Goal: Information Seeking & Learning: Learn about a topic

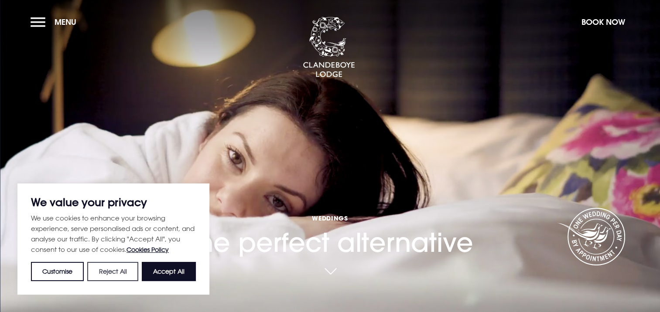
click at [122, 267] on button "Reject All" at bounding box center [112, 271] width 51 height 19
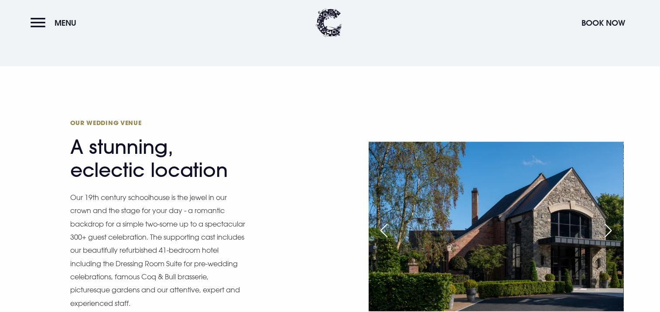
scroll to position [930, 0]
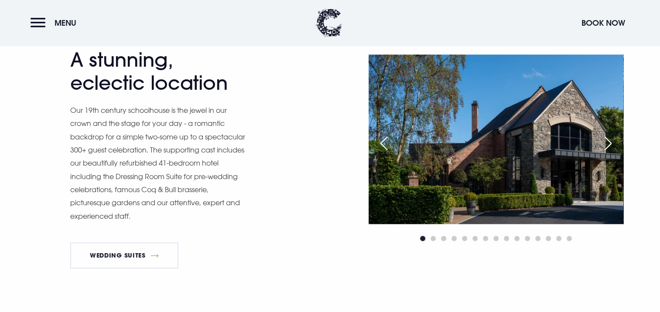
click at [609, 141] on div "Next slide" at bounding box center [608, 143] width 22 height 19
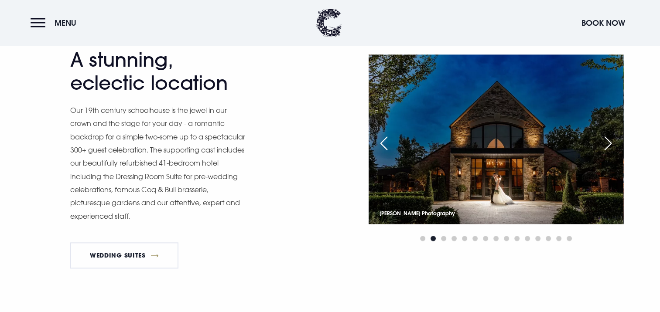
click at [609, 141] on div "Next slide" at bounding box center [608, 143] width 22 height 19
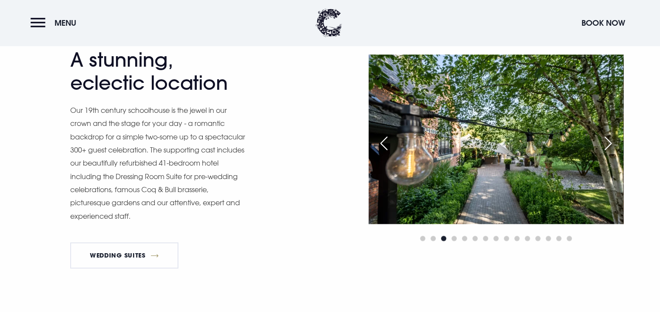
click at [609, 141] on div "Next slide" at bounding box center [608, 143] width 22 height 19
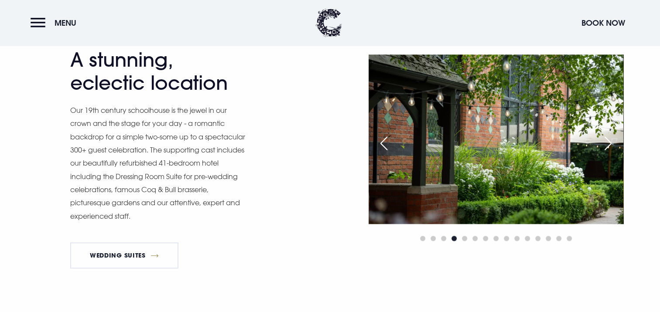
click at [609, 141] on div "Next slide" at bounding box center [608, 143] width 22 height 19
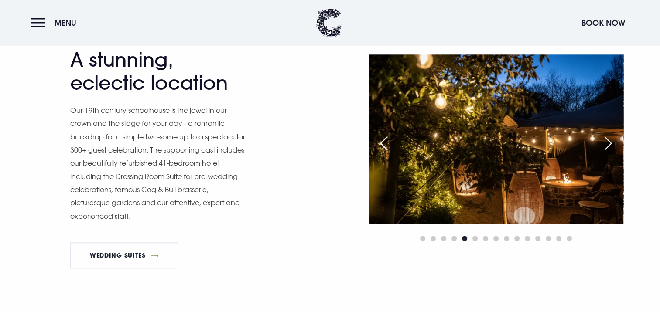
click at [609, 141] on div "Next slide" at bounding box center [608, 143] width 22 height 19
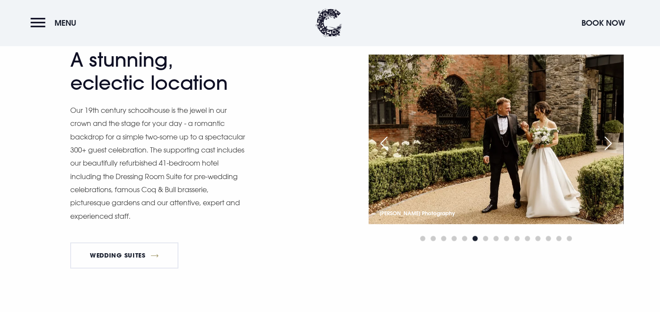
click at [379, 139] on div "Previous slide" at bounding box center [384, 143] width 22 height 19
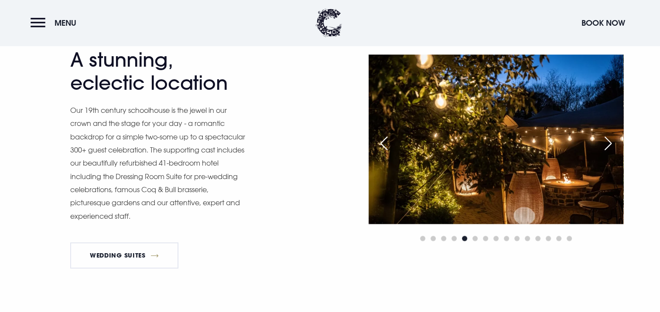
click at [611, 140] on div "Next slide" at bounding box center [608, 143] width 22 height 19
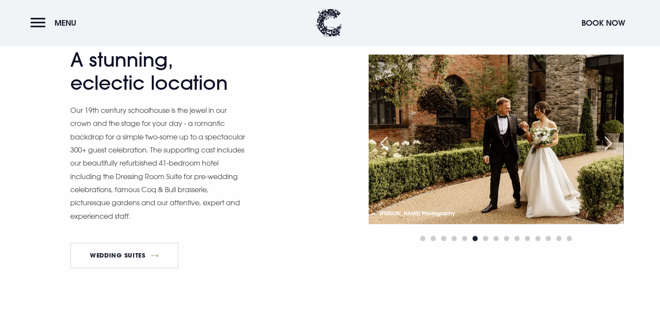
click at [608, 139] on div "Next slide" at bounding box center [608, 143] width 22 height 19
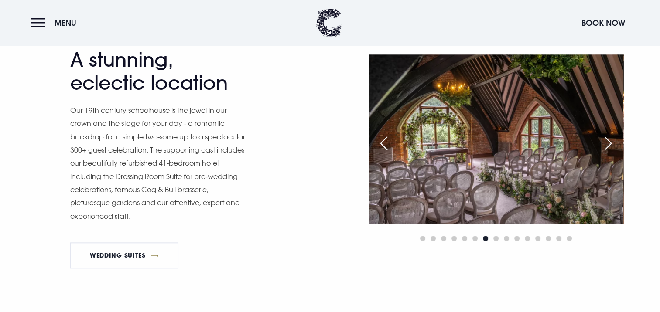
click at [609, 139] on div "Next slide" at bounding box center [608, 143] width 22 height 19
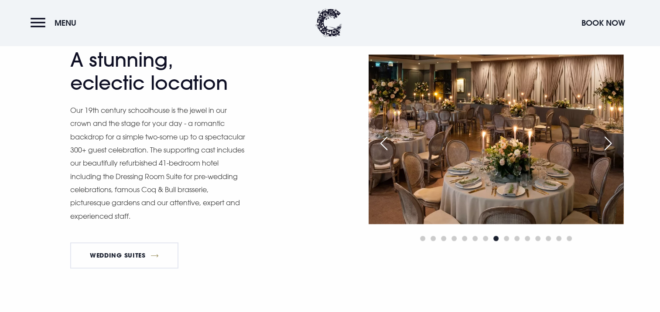
click at [605, 138] on div "Next slide" at bounding box center [608, 143] width 22 height 19
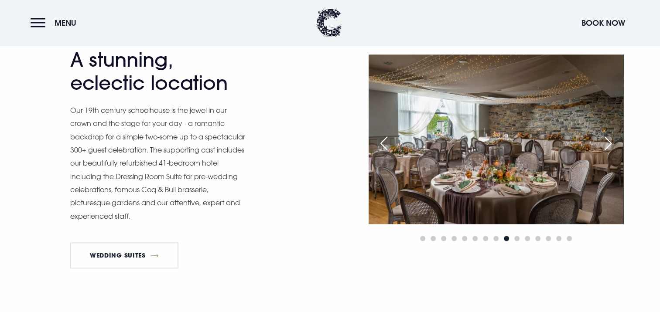
click at [605, 138] on div "Next slide" at bounding box center [608, 143] width 22 height 19
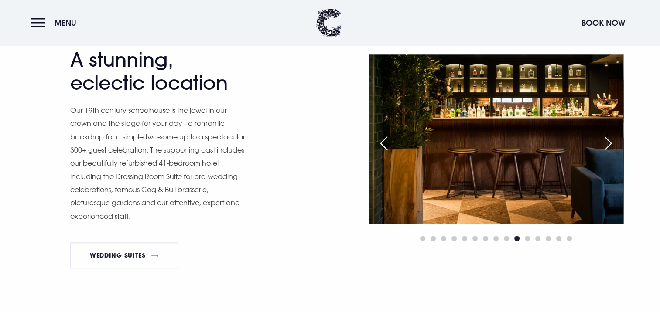
click at [610, 141] on div "Next slide" at bounding box center [608, 143] width 22 height 19
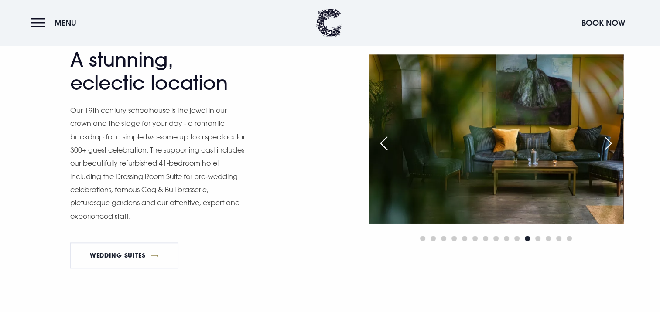
click at [610, 141] on div "Next slide" at bounding box center [608, 143] width 22 height 19
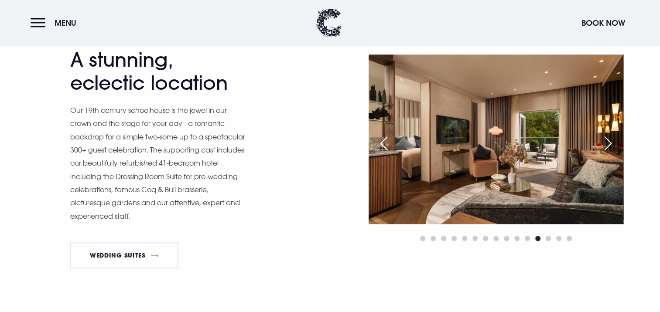
click at [609, 142] on div "Next slide" at bounding box center [608, 143] width 22 height 19
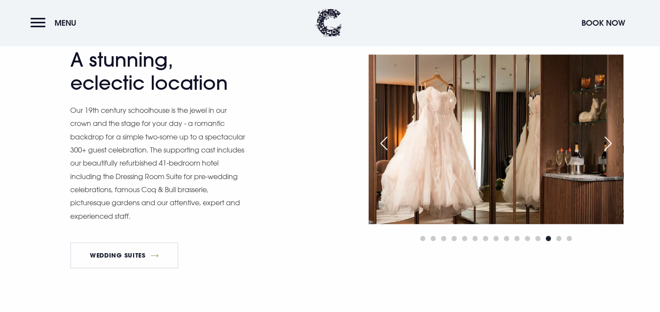
click at [609, 142] on div "Next slide" at bounding box center [608, 143] width 22 height 19
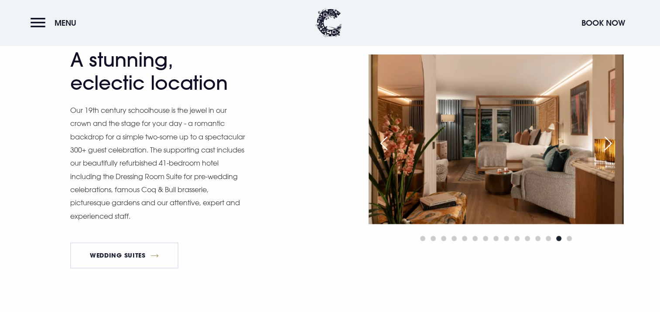
click at [609, 142] on div "Next slide" at bounding box center [608, 143] width 22 height 19
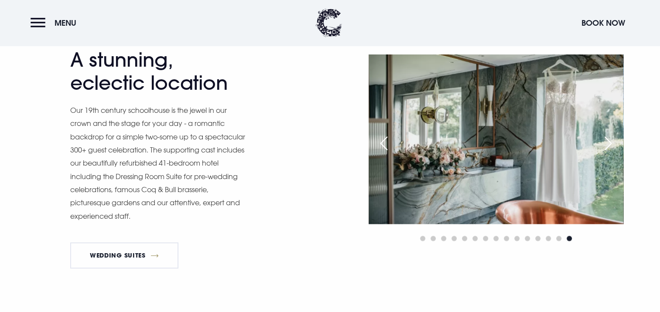
click at [609, 142] on div "Next slide" at bounding box center [608, 143] width 22 height 19
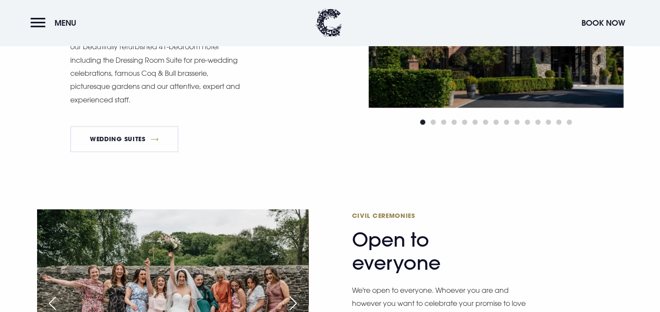
scroll to position [1162, 0]
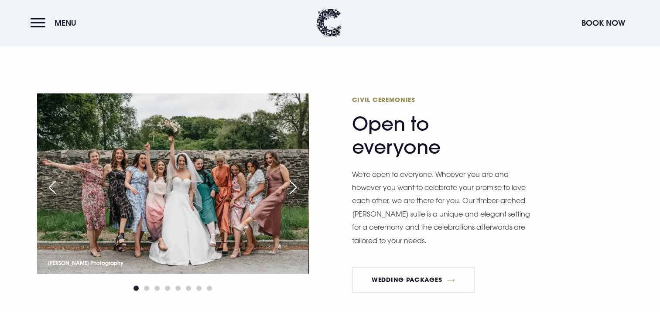
click at [295, 185] on div "Next slide" at bounding box center [293, 187] width 22 height 19
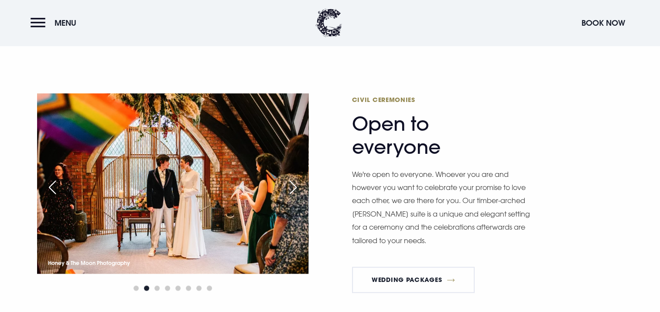
click at [295, 185] on div "Next slide" at bounding box center [293, 187] width 22 height 19
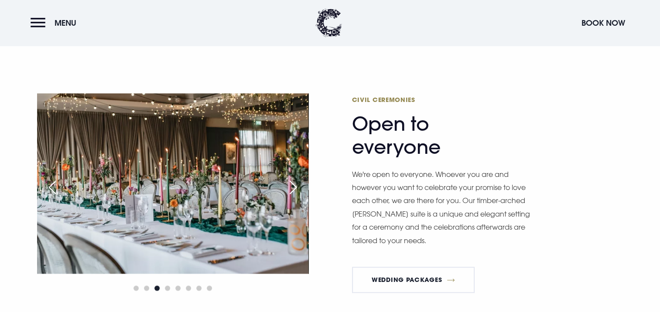
click at [295, 185] on div "Next slide" at bounding box center [293, 187] width 22 height 19
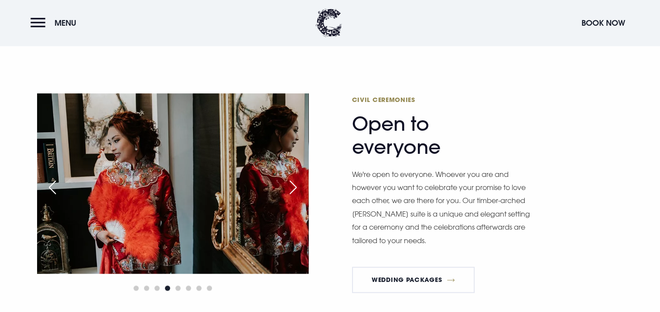
click at [295, 185] on div "Next slide" at bounding box center [293, 187] width 22 height 19
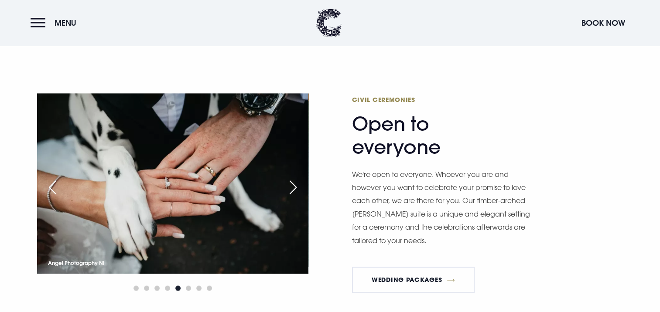
click at [295, 185] on div "Next slide" at bounding box center [293, 187] width 22 height 19
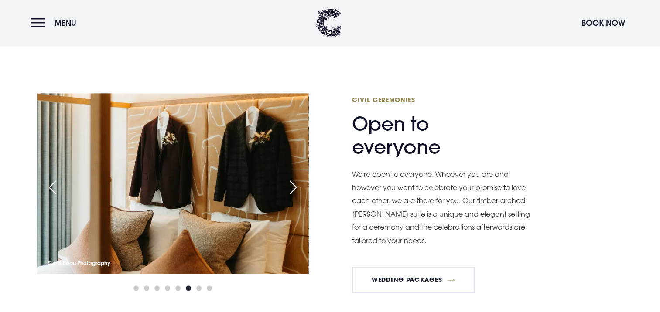
click at [295, 185] on div "Next slide" at bounding box center [293, 187] width 22 height 19
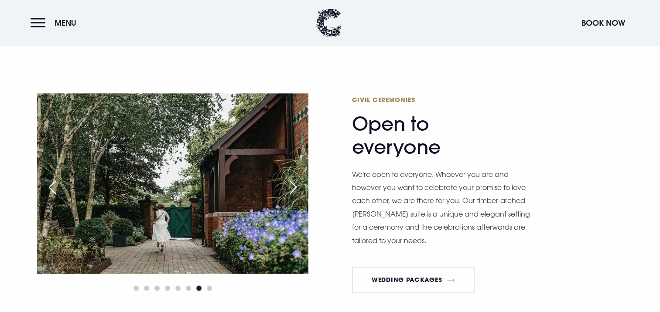
click at [295, 185] on div "Next slide" at bounding box center [293, 187] width 22 height 19
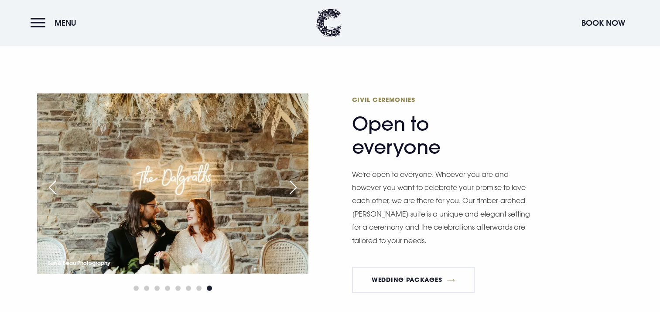
click at [295, 185] on div "Next slide" at bounding box center [293, 187] width 22 height 19
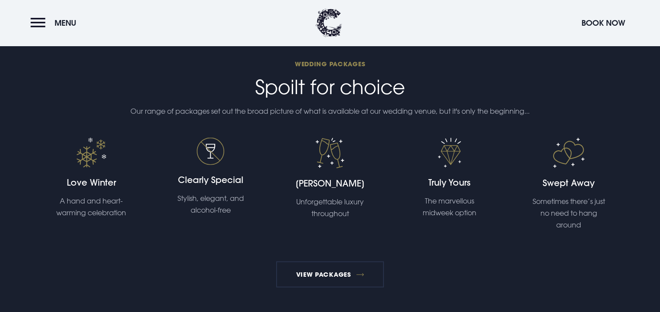
scroll to position [1889, 0]
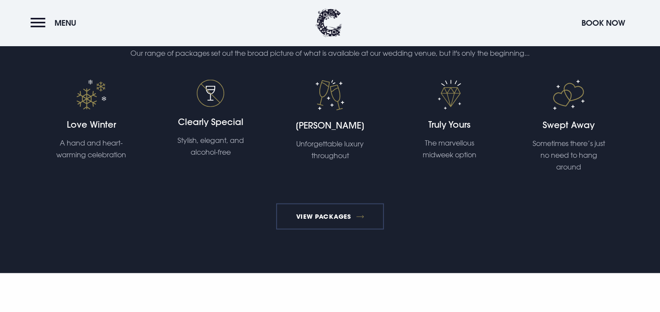
click at [324, 215] on link "View Packages" at bounding box center [330, 217] width 108 height 26
